Goal: Transaction & Acquisition: Purchase product/service

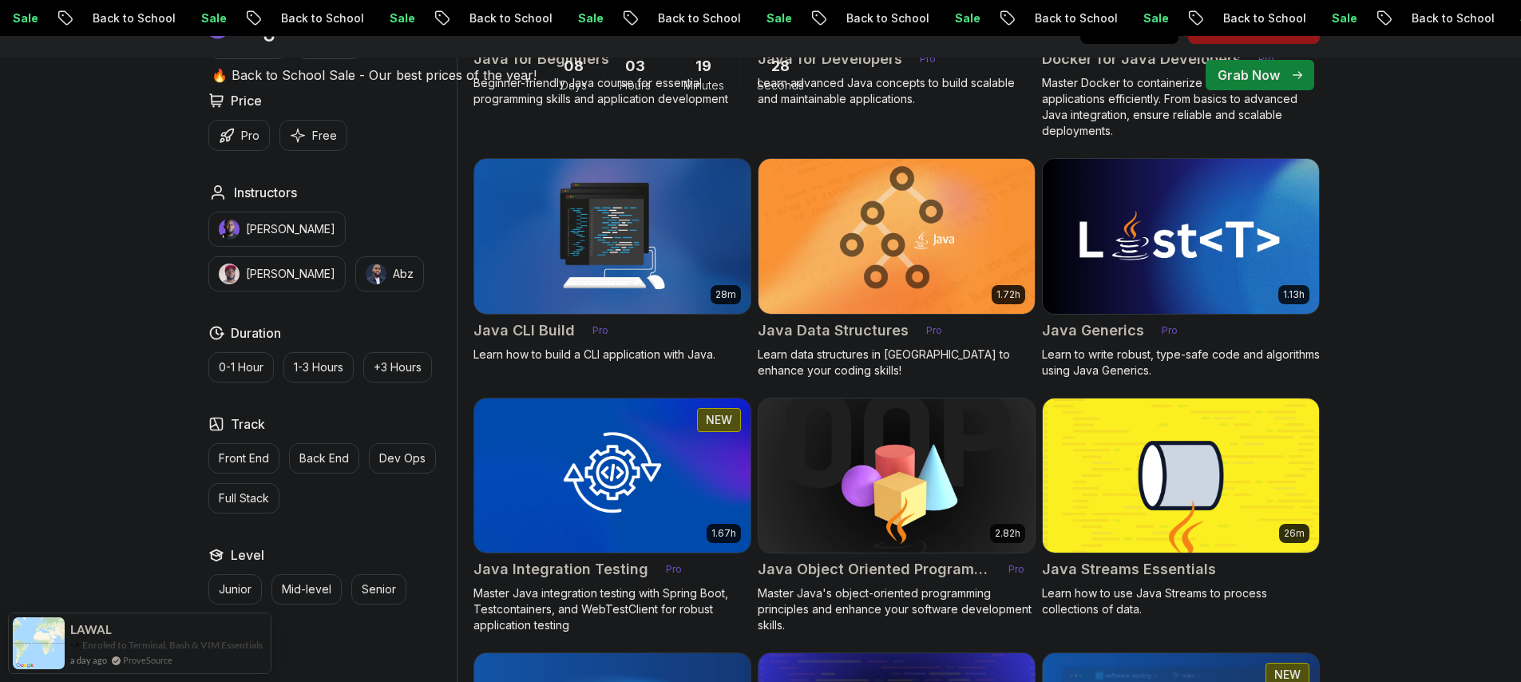
scroll to position [786, 0]
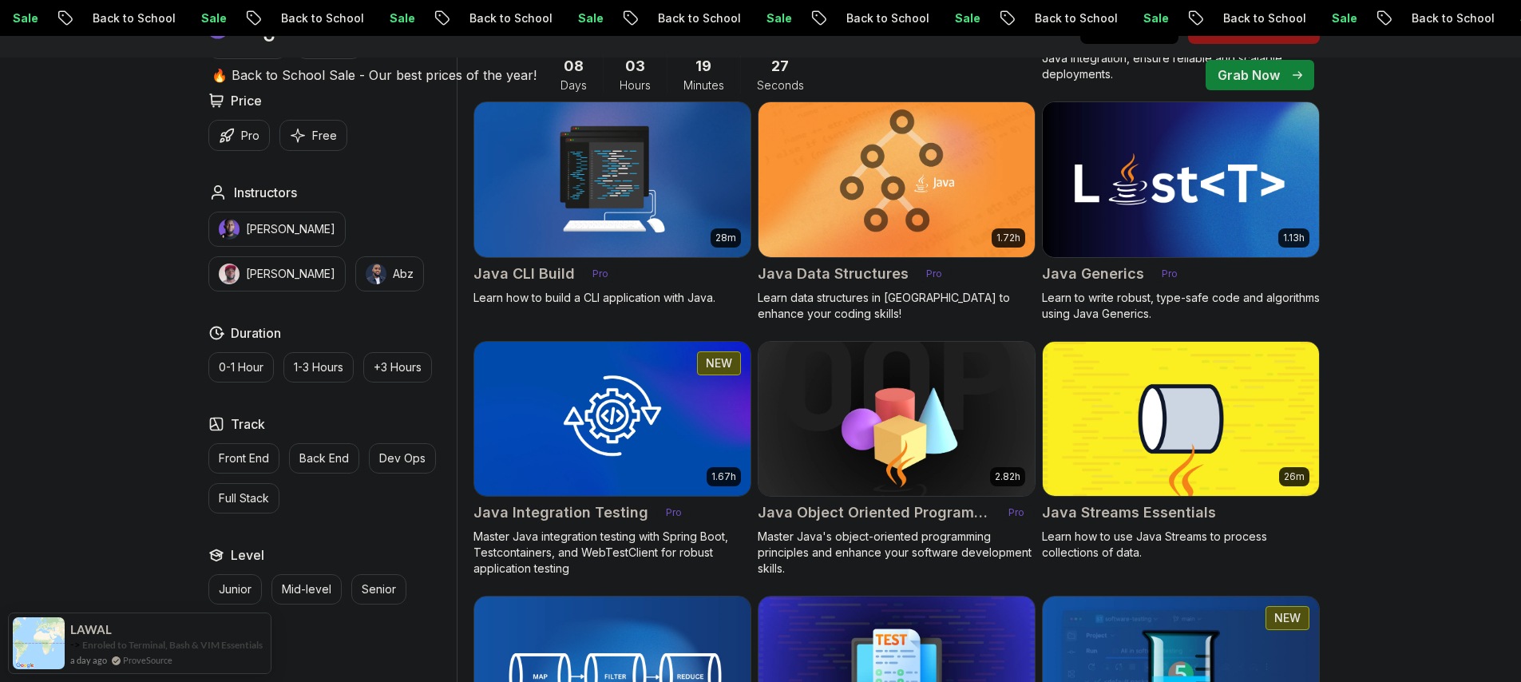
click at [1173, 187] on img at bounding box center [1180, 179] width 290 height 162
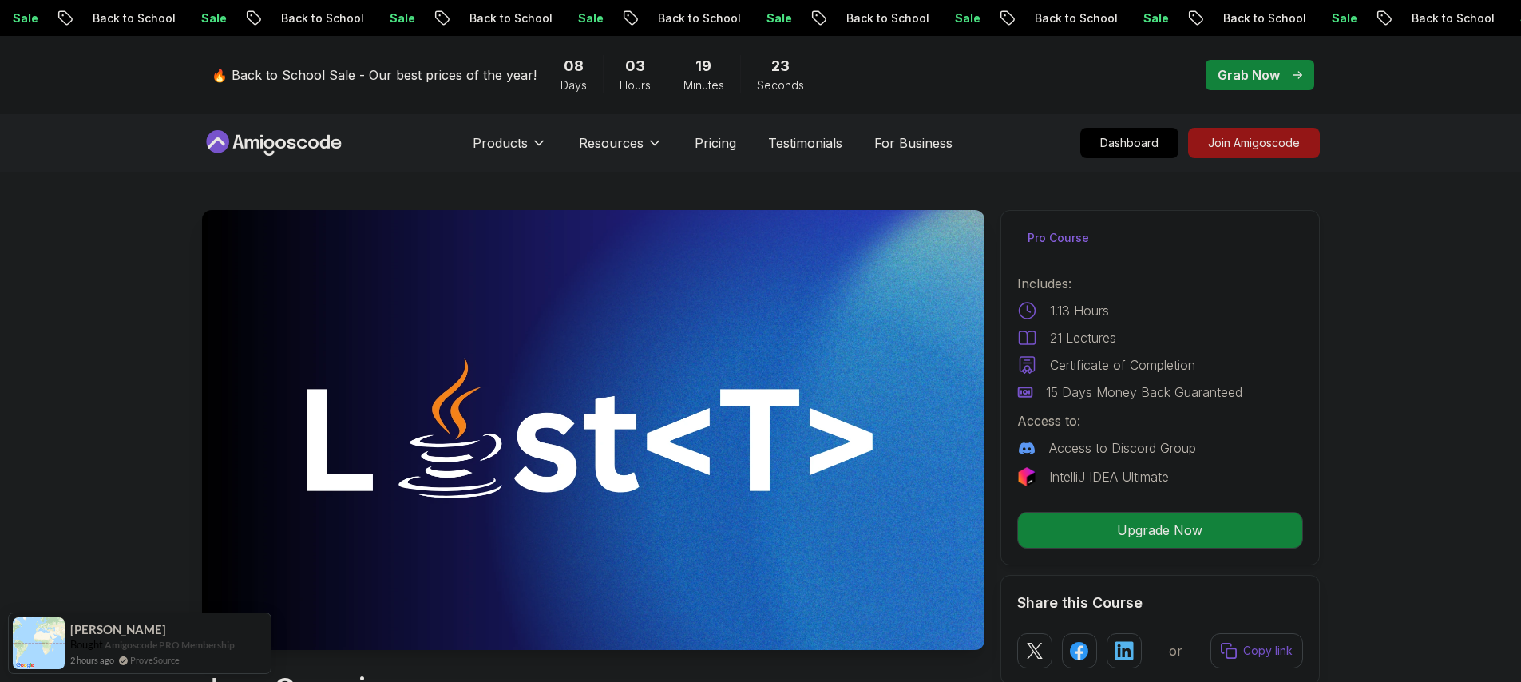
click at [1280, 69] on div "Grab Now" at bounding box center [1259, 74] width 85 height 19
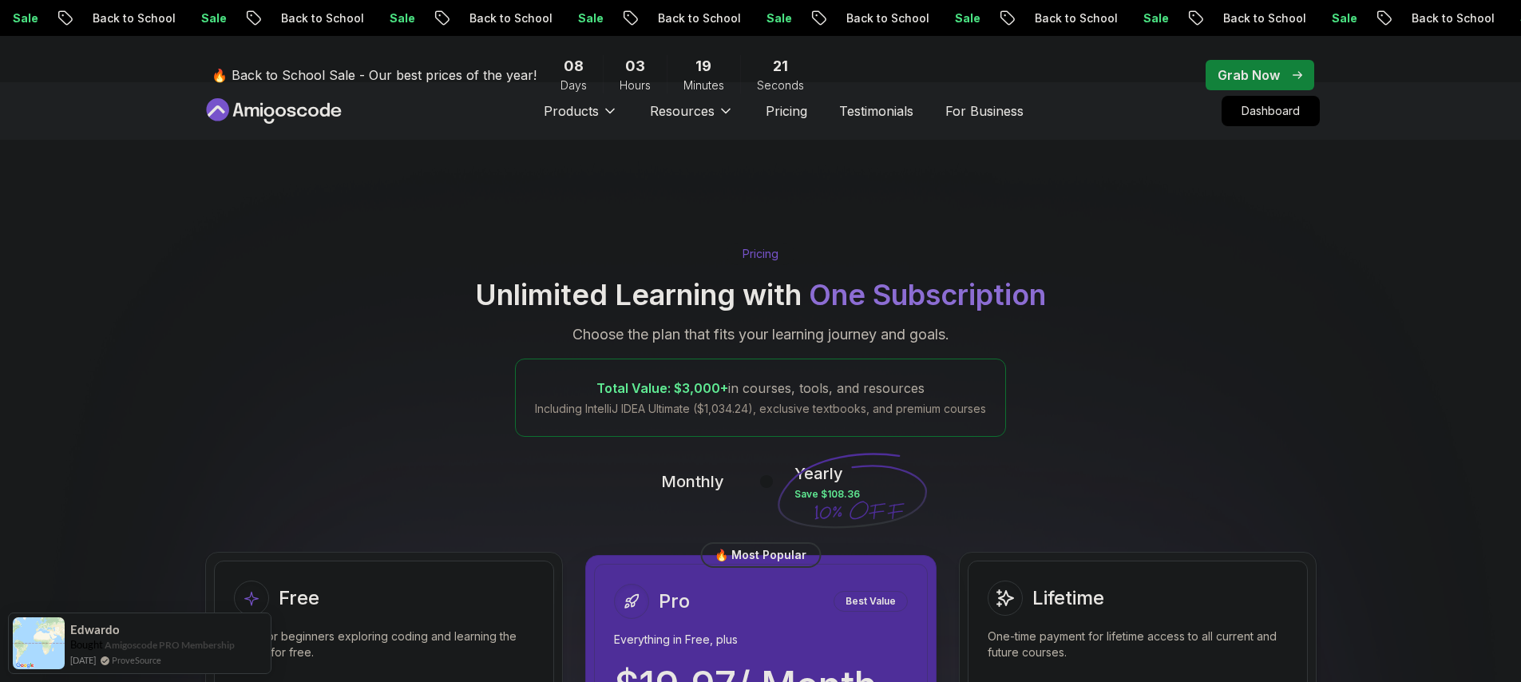
scroll to position [201, 0]
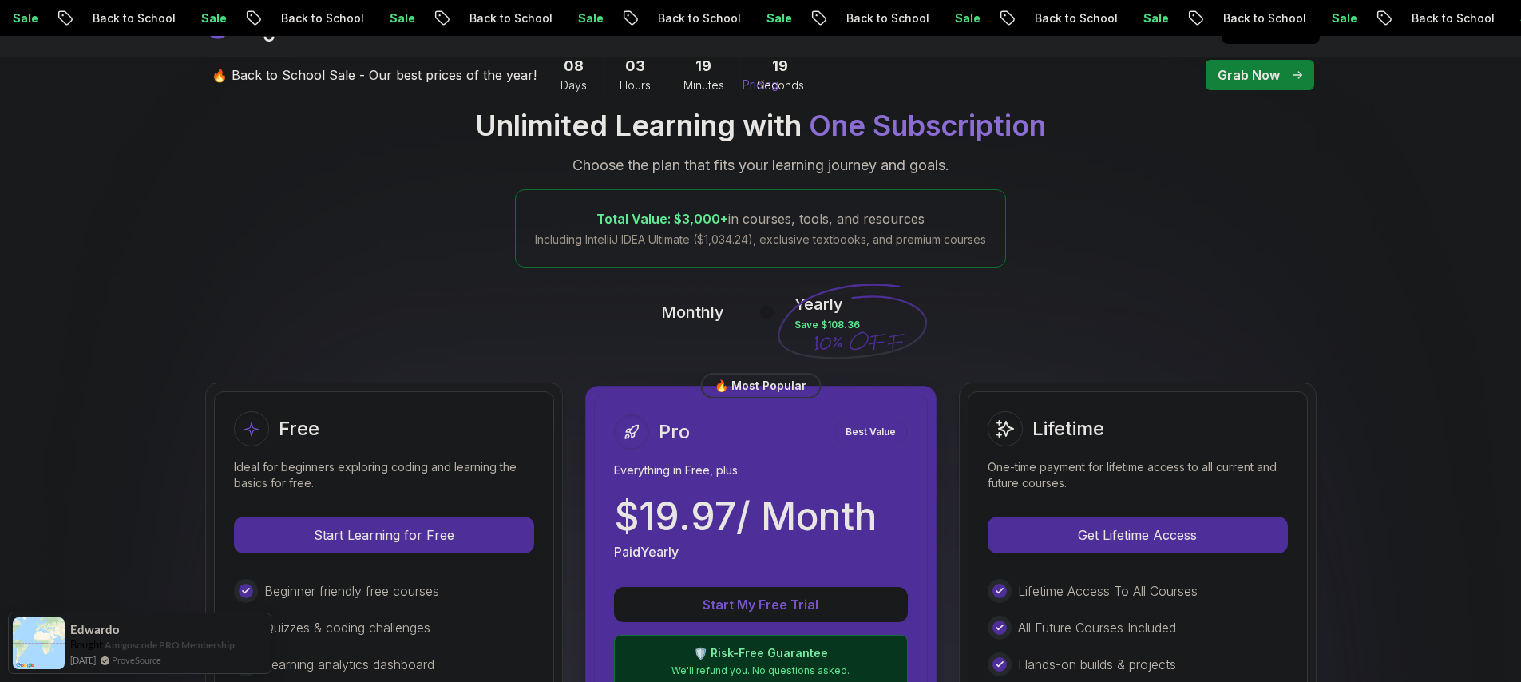
click at [750, 317] on button at bounding box center [759, 312] width 34 height 18
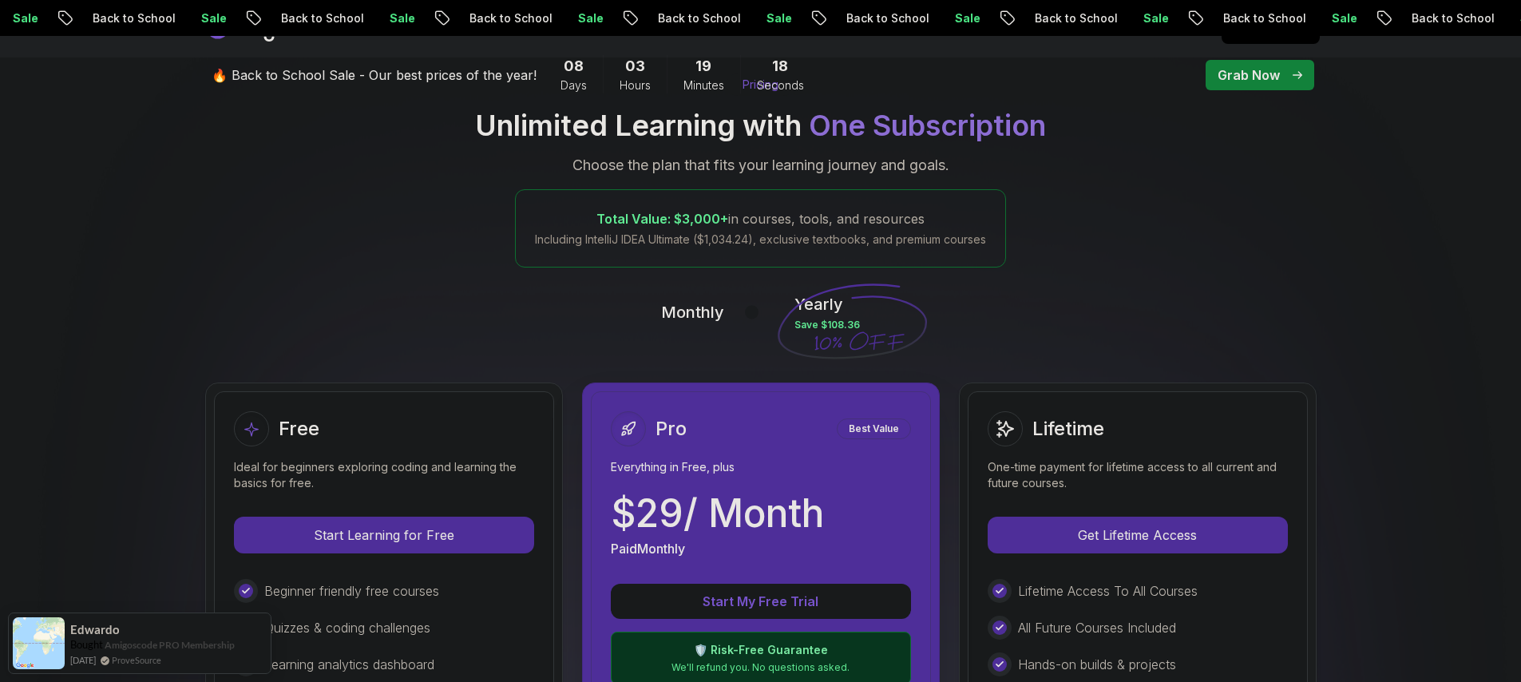
click at [762, 315] on button at bounding box center [759, 312] width 34 height 18
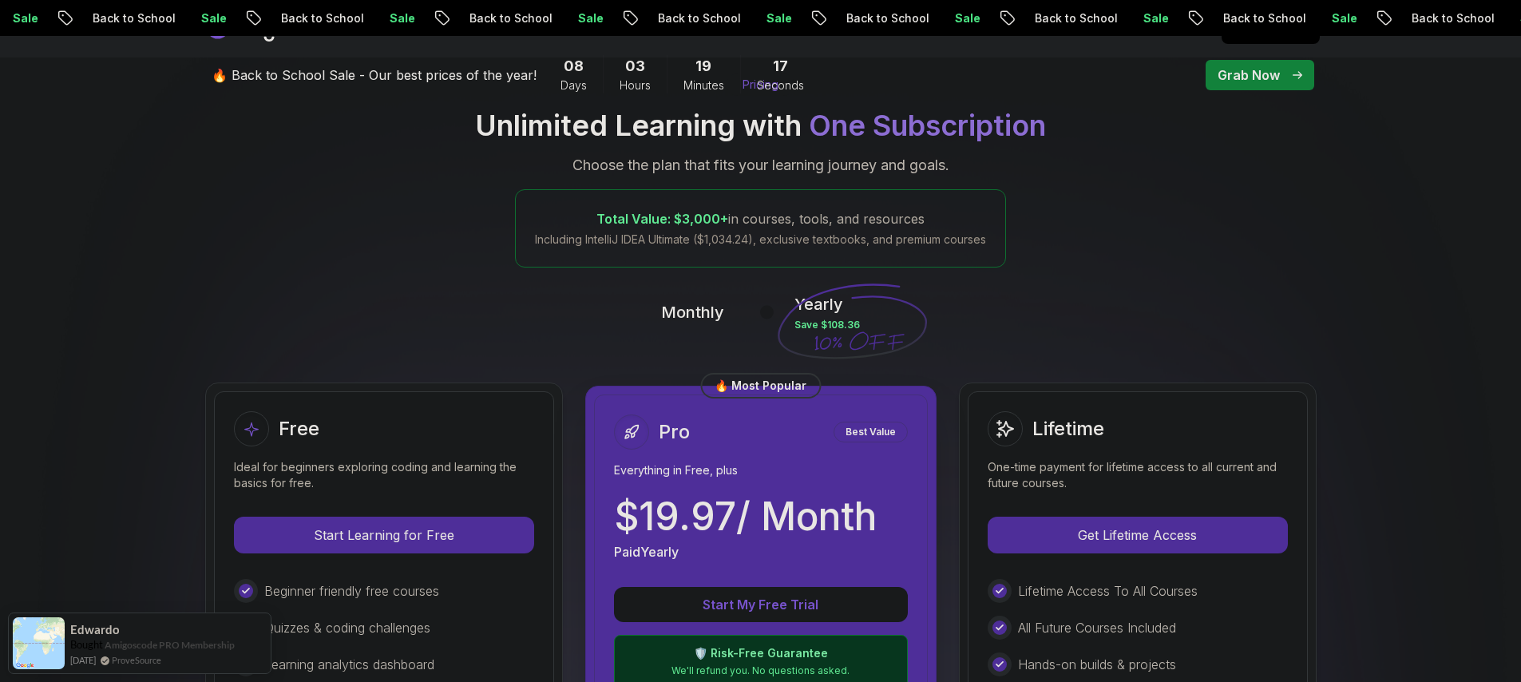
click at [747, 315] on button at bounding box center [759, 312] width 34 height 18
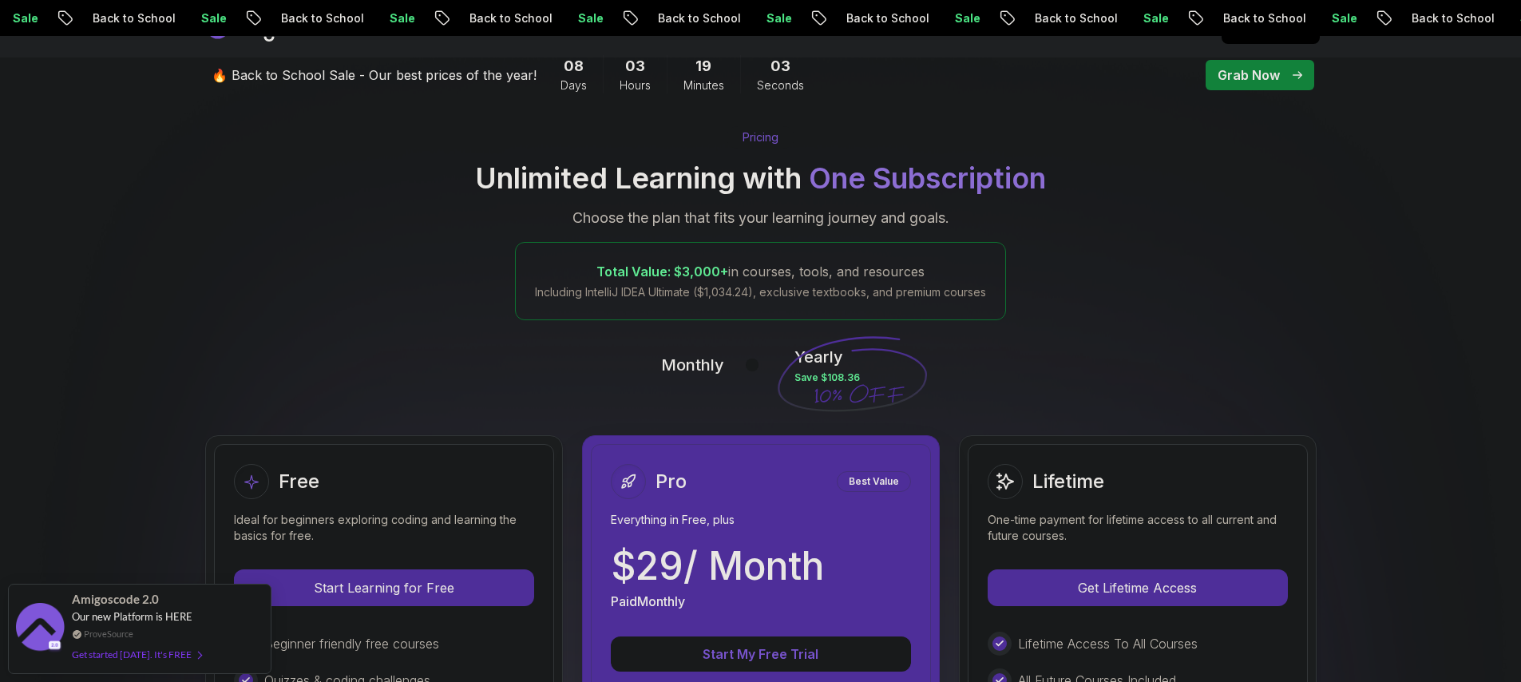
scroll to position [0, 0]
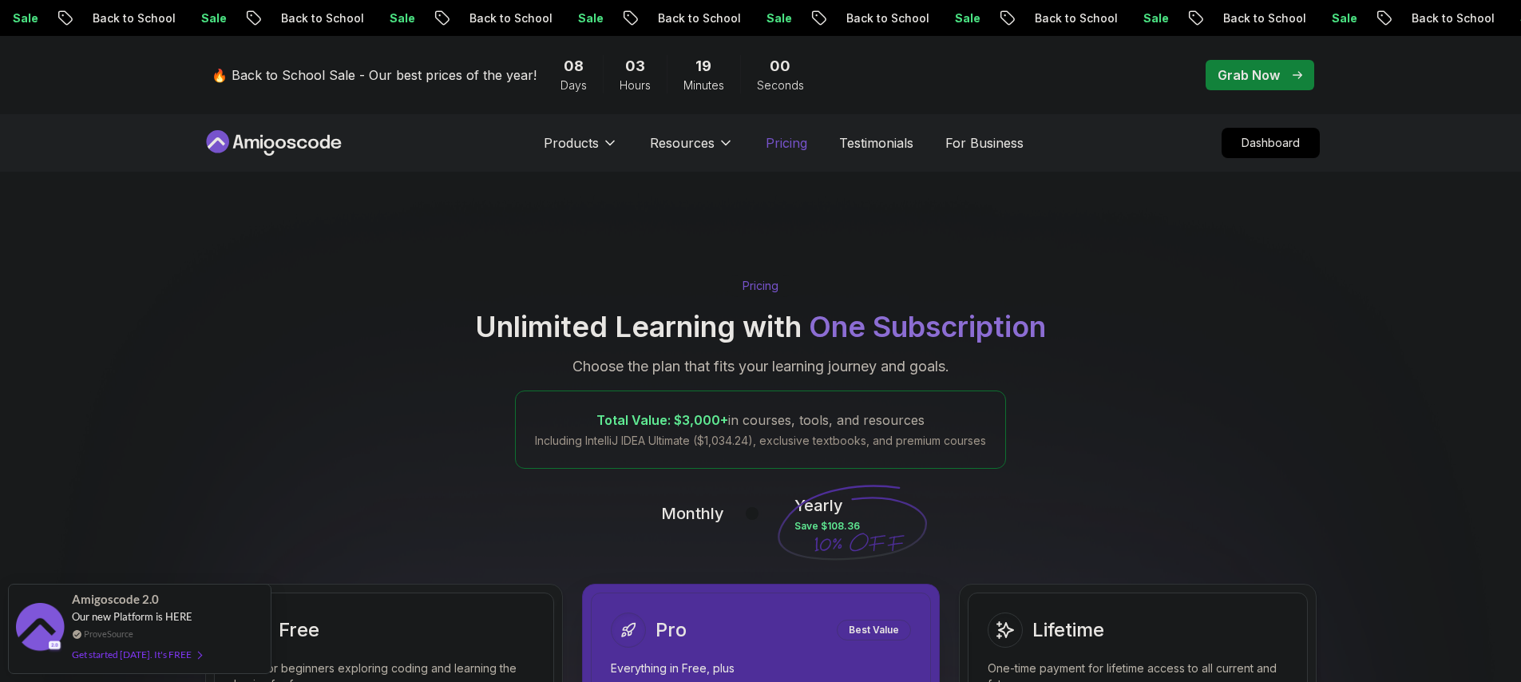
click at [795, 144] on p "Pricing" at bounding box center [787, 142] width 42 height 19
